Goal: Check status: Check status

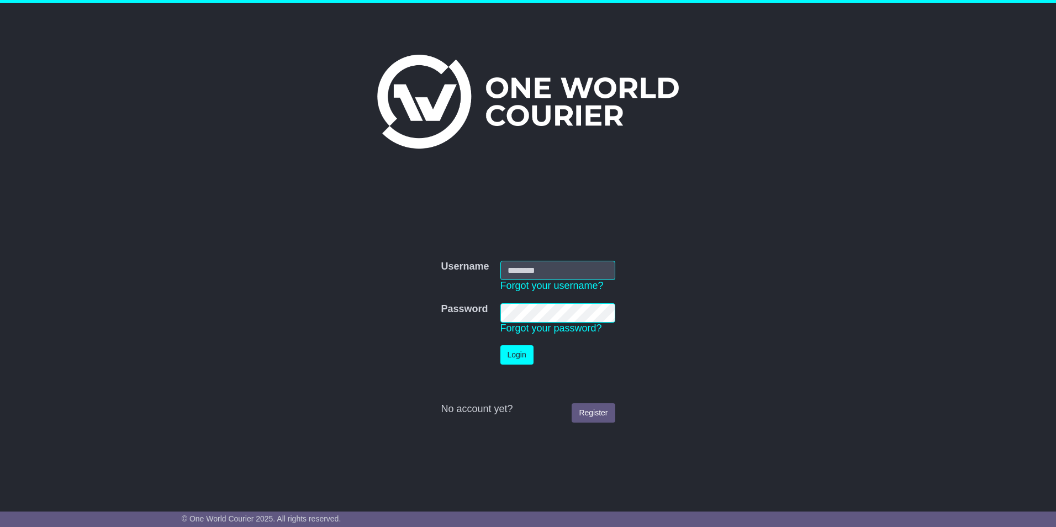
type input "**********"
click at [521, 355] on button "Login" at bounding box center [516, 354] width 33 height 19
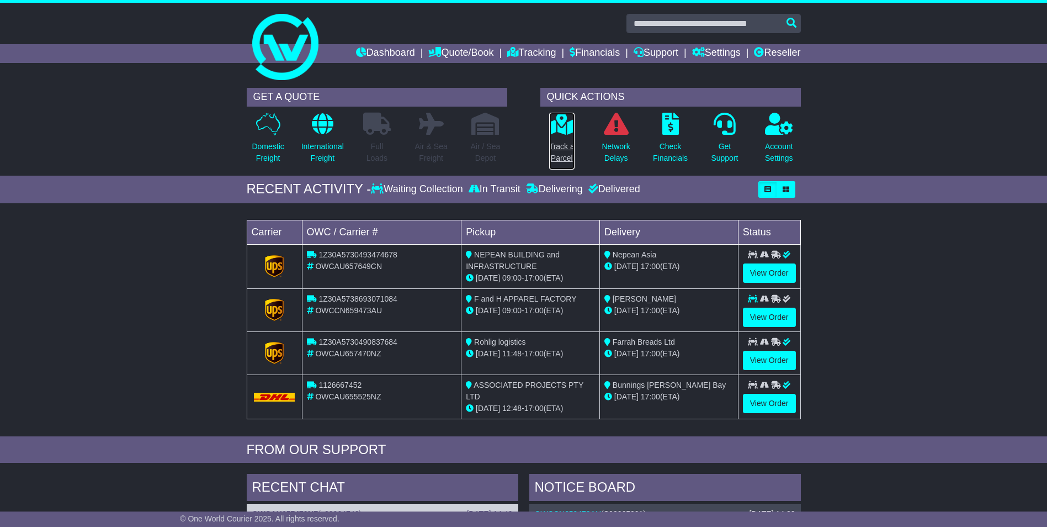
click at [564, 152] on p "Track a Parcel" at bounding box center [561, 152] width 25 height 23
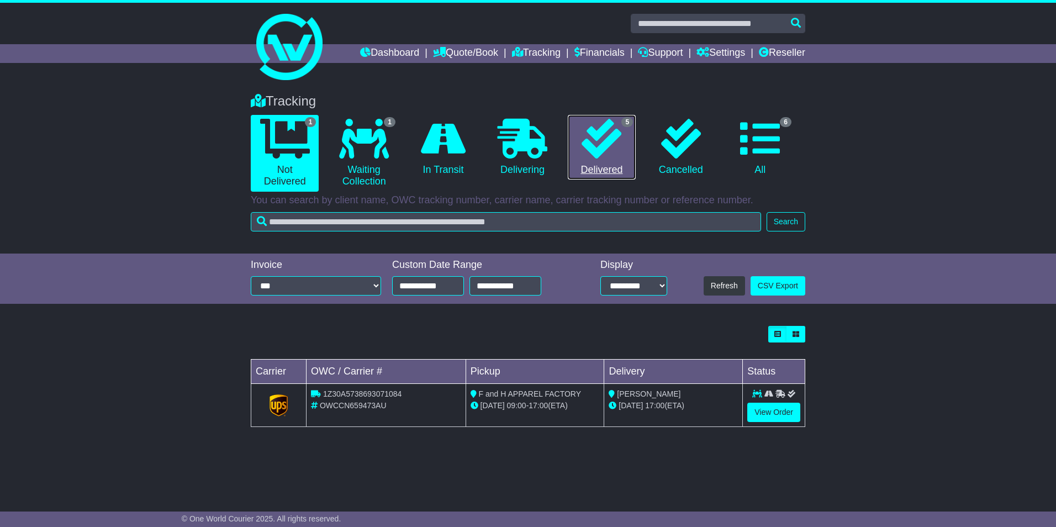
click at [598, 162] on link "5 Delivered" at bounding box center [602, 147] width 68 height 65
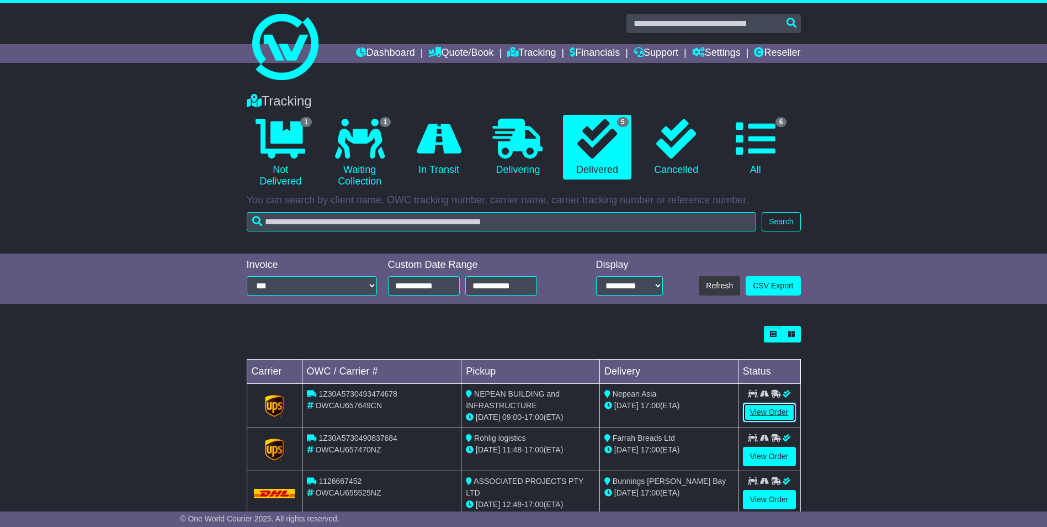
click at [766, 408] on link "View Order" at bounding box center [769, 412] width 53 height 19
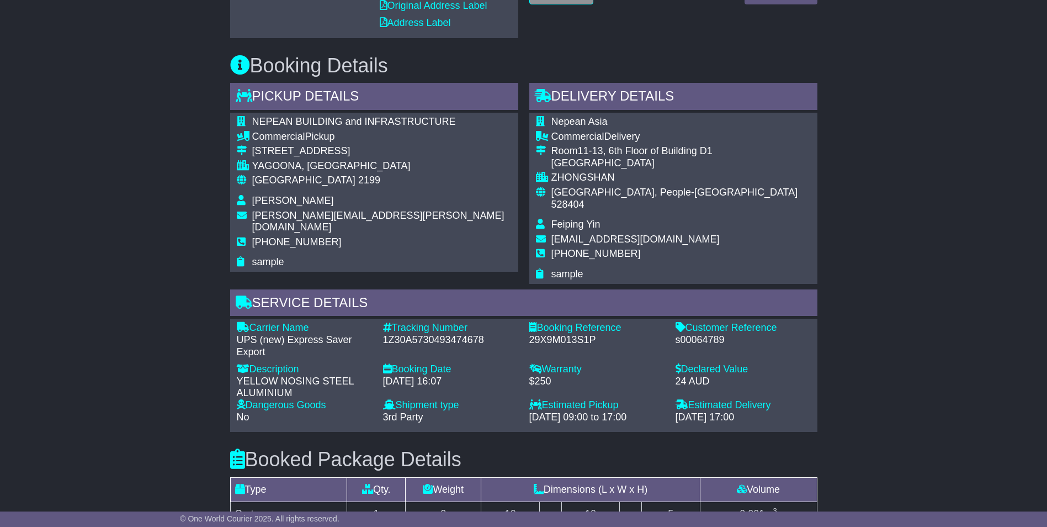
scroll to position [497, 0]
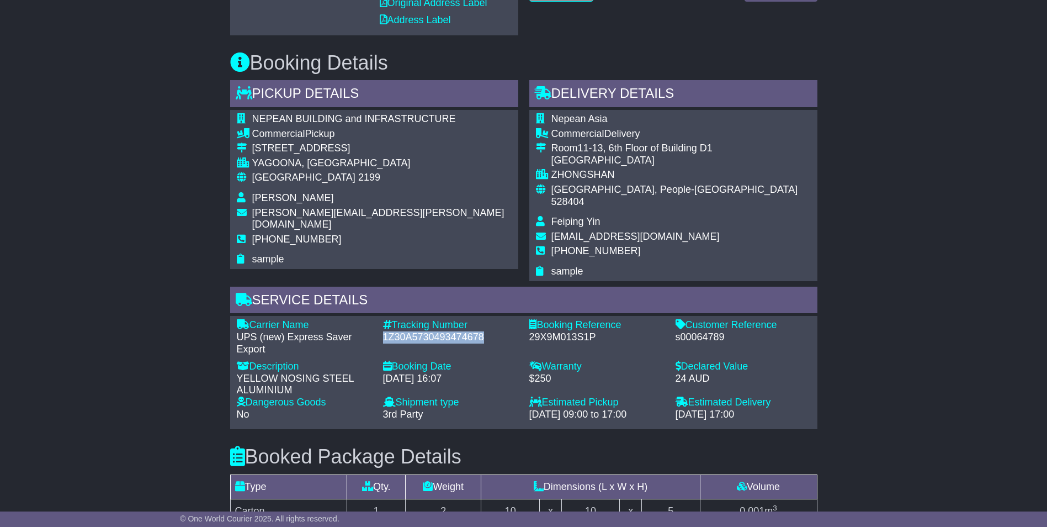
drag, startPoint x: 487, startPoint y: 324, endPoint x: 383, endPoint y: 327, distance: 104.4
click at [383, 331] on div "1Z30A5730493474678" at bounding box center [450, 337] width 135 height 12
copy div "1Z30A5730493474678"
